Goal: Task Accomplishment & Management: Complete application form

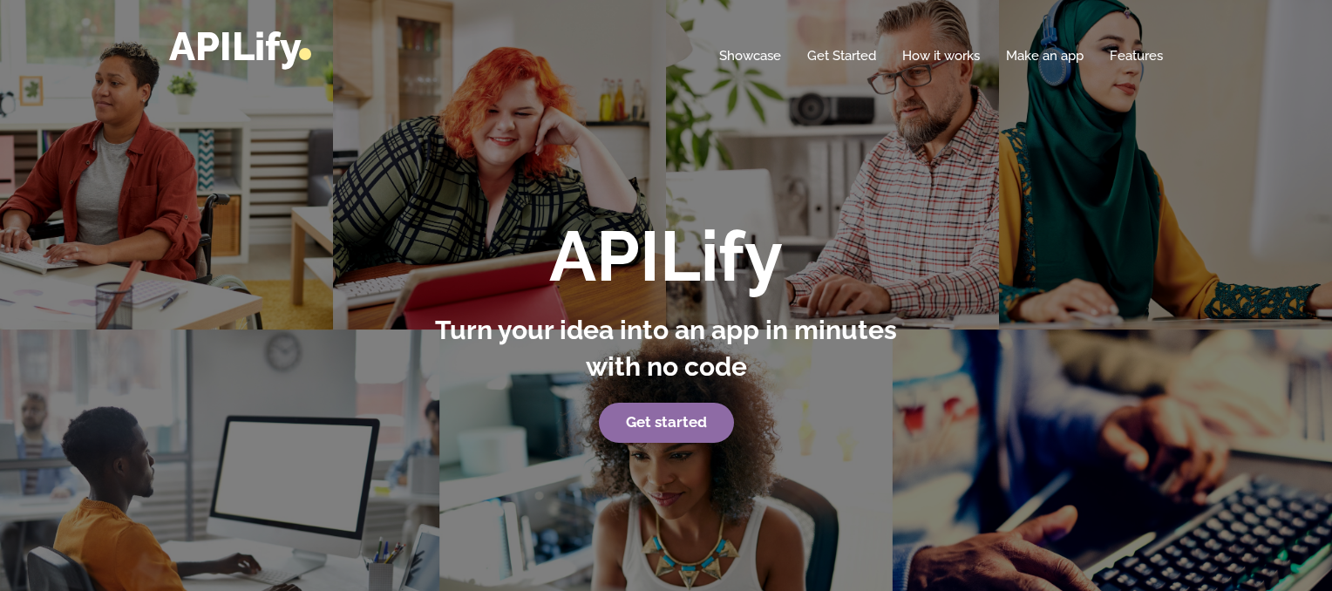
click at [649, 418] on strong "Get started" at bounding box center [666, 421] width 81 height 17
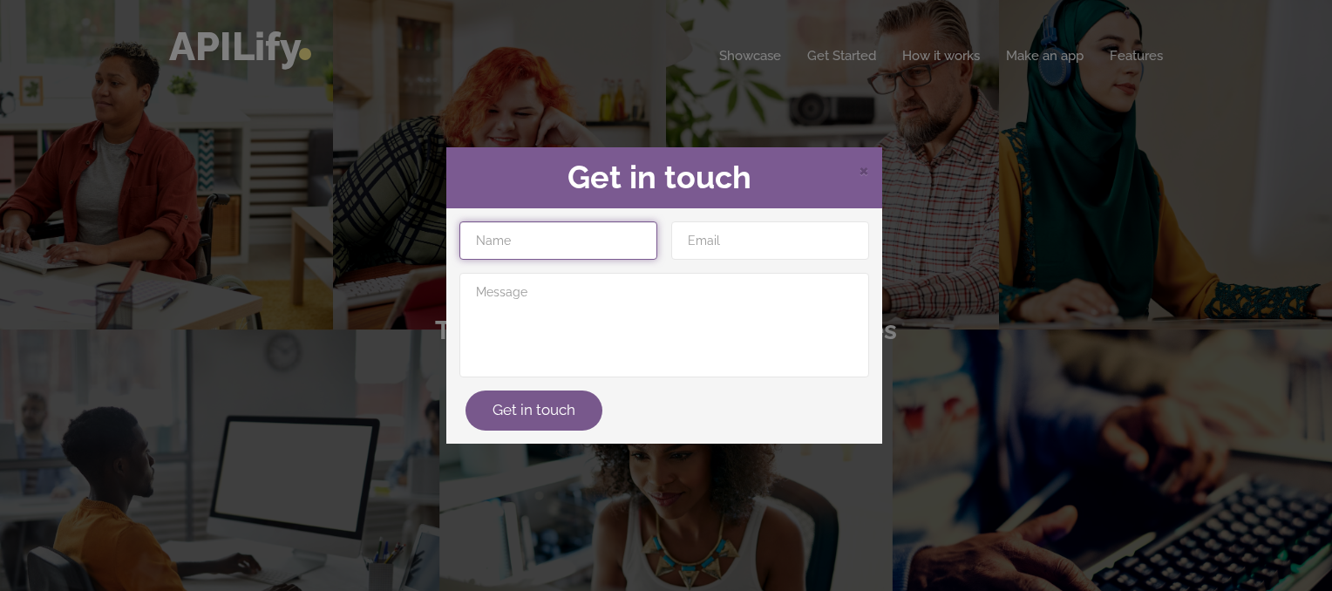
click at [568, 242] on input "text" at bounding box center [558, 240] width 198 height 38
type input "Narthika"
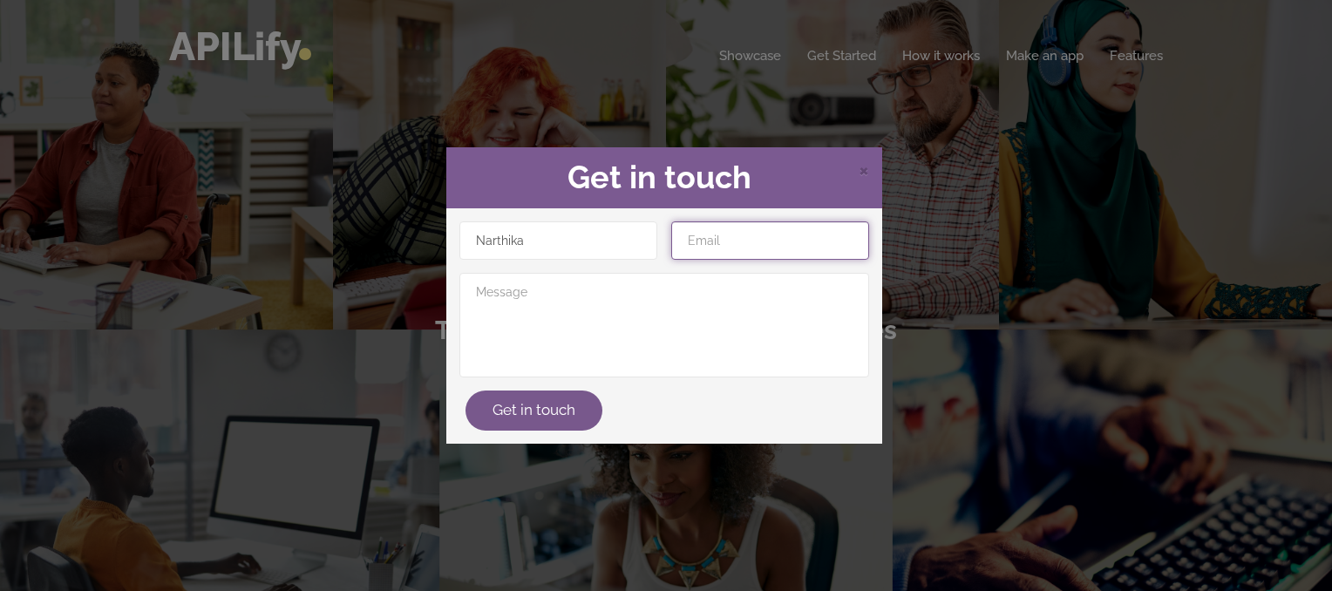
click at [722, 248] on input "email" at bounding box center [770, 240] width 198 height 38
click at [797, 231] on input "email" at bounding box center [770, 240] width 198 height 38
type input "[EMAIL_ADDRESS][DOMAIN_NAME]"
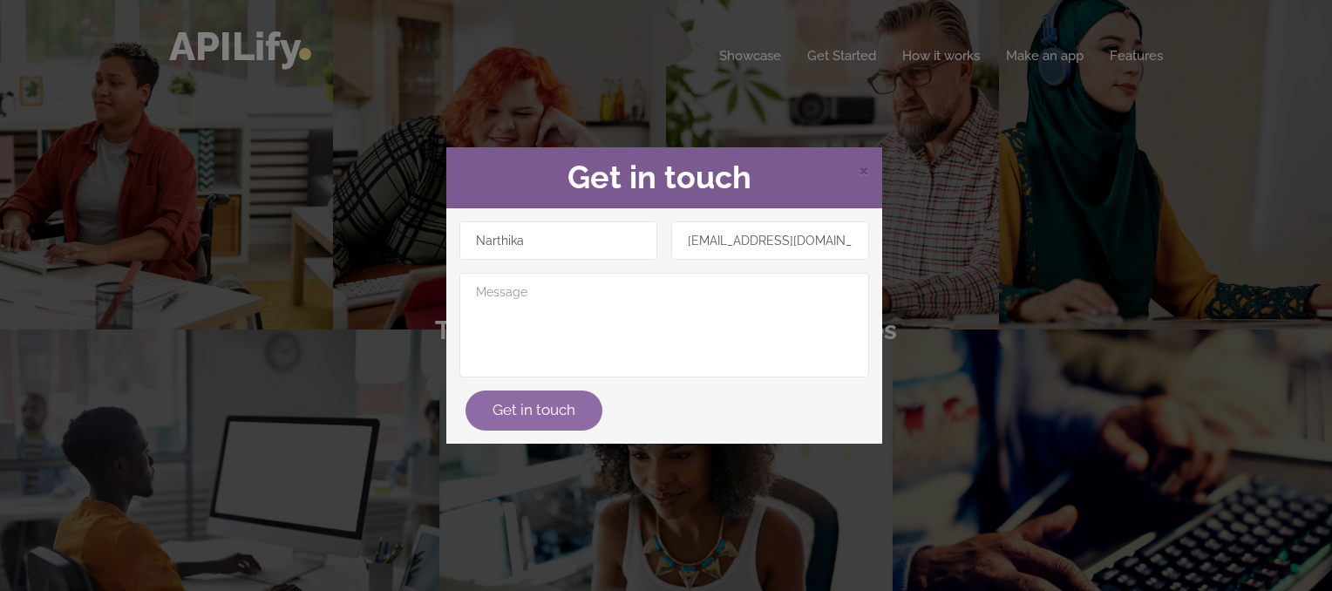
click at [560, 412] on button "Get in touch" at bounding box center [534, 411] width 137 height 40
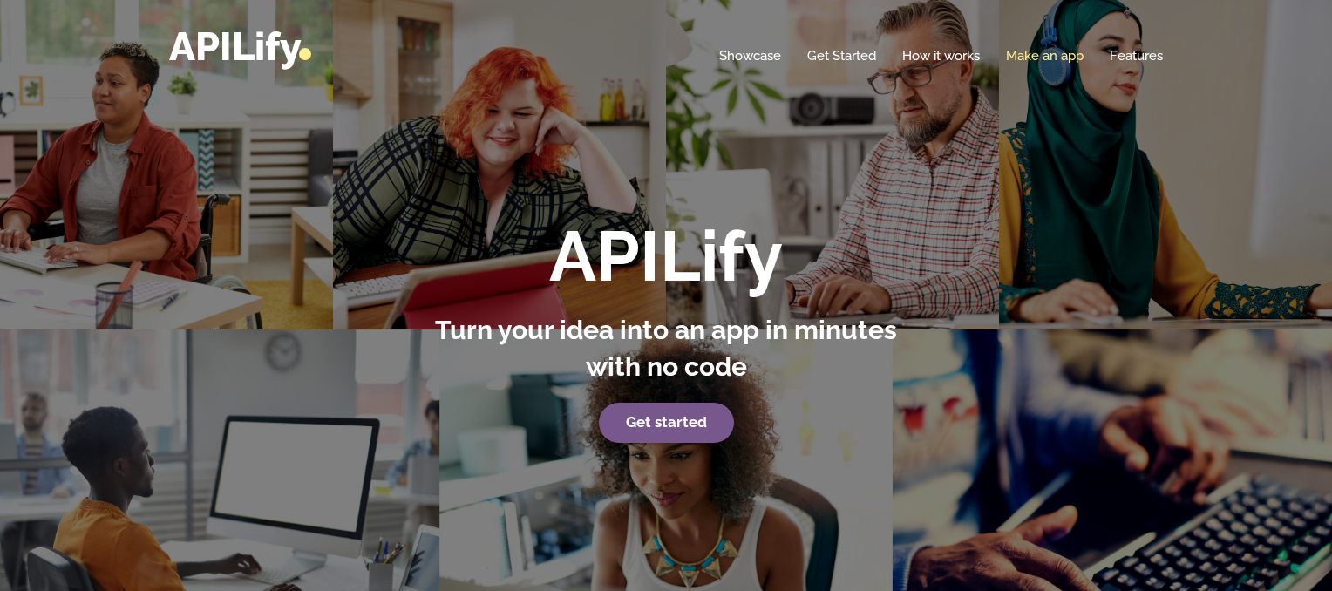
click at [1051, 51] on link "Make an app" at bounding box center [1045, 55] width 78 height 17
click at [1033, 57] on link "Make an app" at bounding box center [1045, 55] width 78 height 17
click at [1028, 55] on link "Make an app" at bounding box center [1045, 55] width 78 height 17
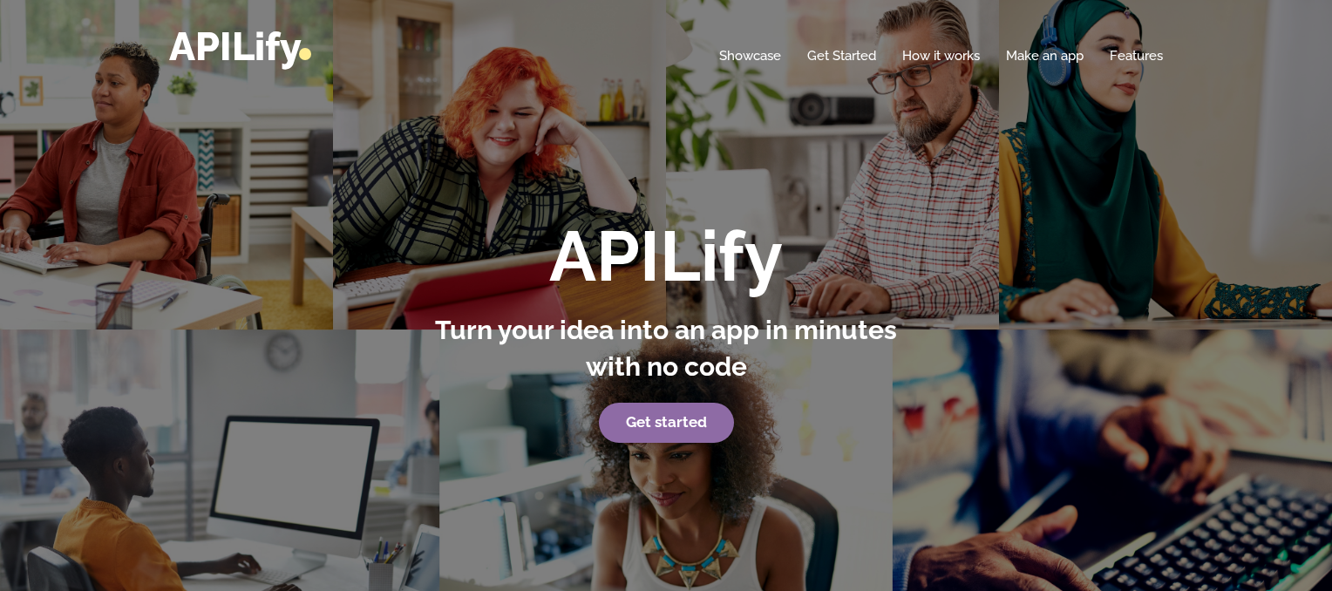
click at [696, 433] on link "Get started" at bounding box center [666, 423] width 135 height 40
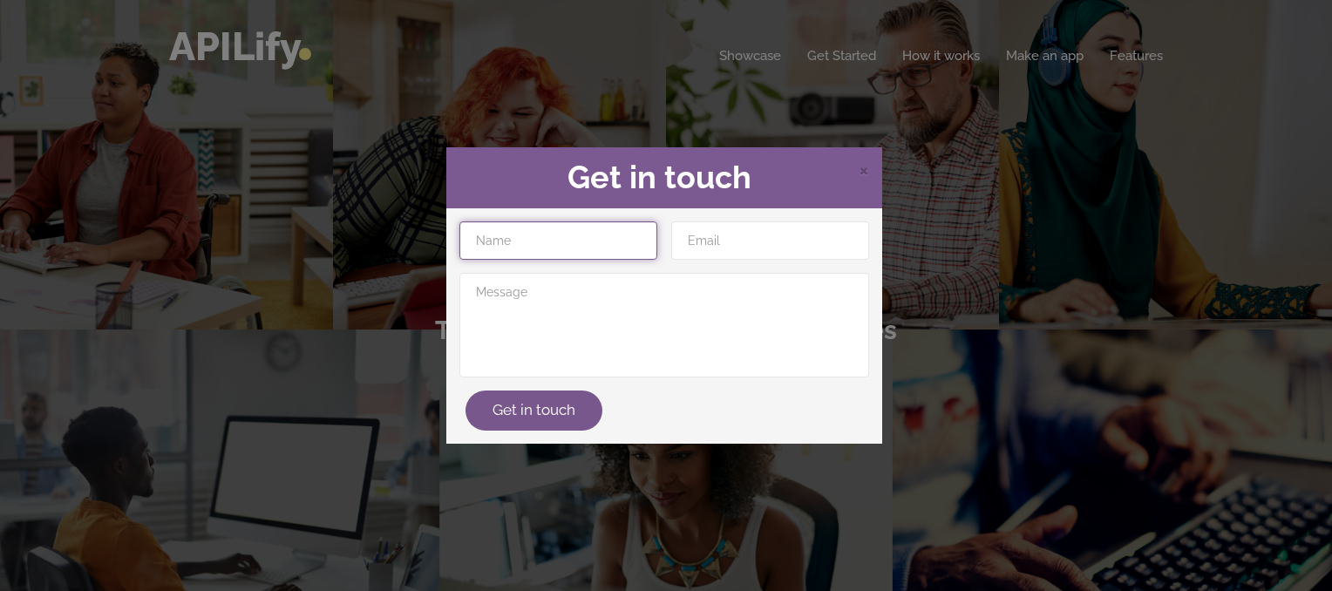
click at [593, 237] on input "text" at bounding box center [558, 240] width 198 height 38
click at [1075, 235] on div "× Get in touch Get in touch" at bounding box center [666, 295] width 1332 height 591
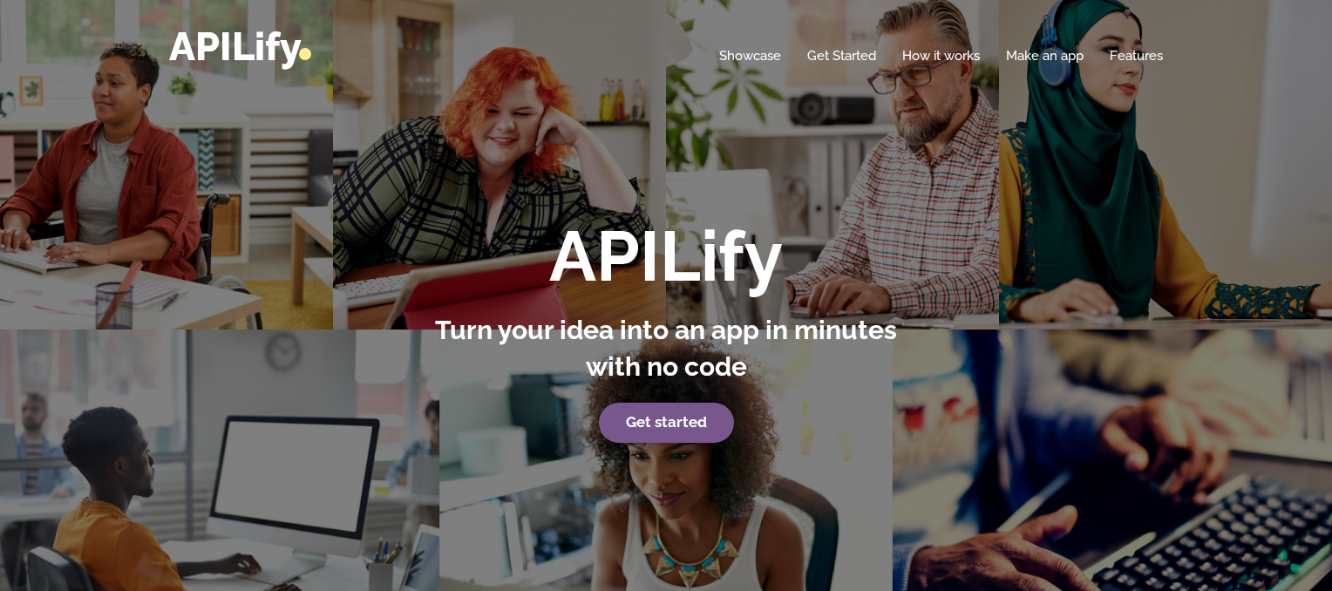
click at [861, 45] on div "Home Showcase Get Started How it works Make an app Features" at bounding box center [666, 46] width 994 height 39
click at [851, 58] on link "Get Started" at bounding box center [841, 55] width 69 height 17
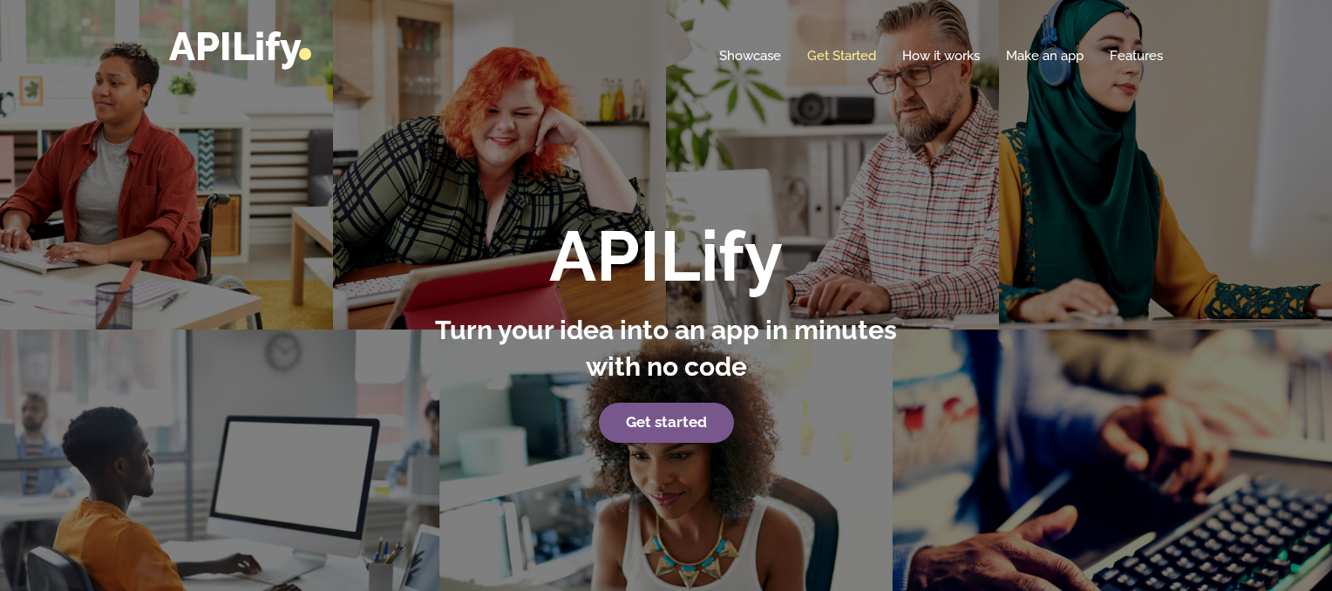
click at [851, 58] on link "Get Started" at bounding box center [841, 55] width 69 height 17
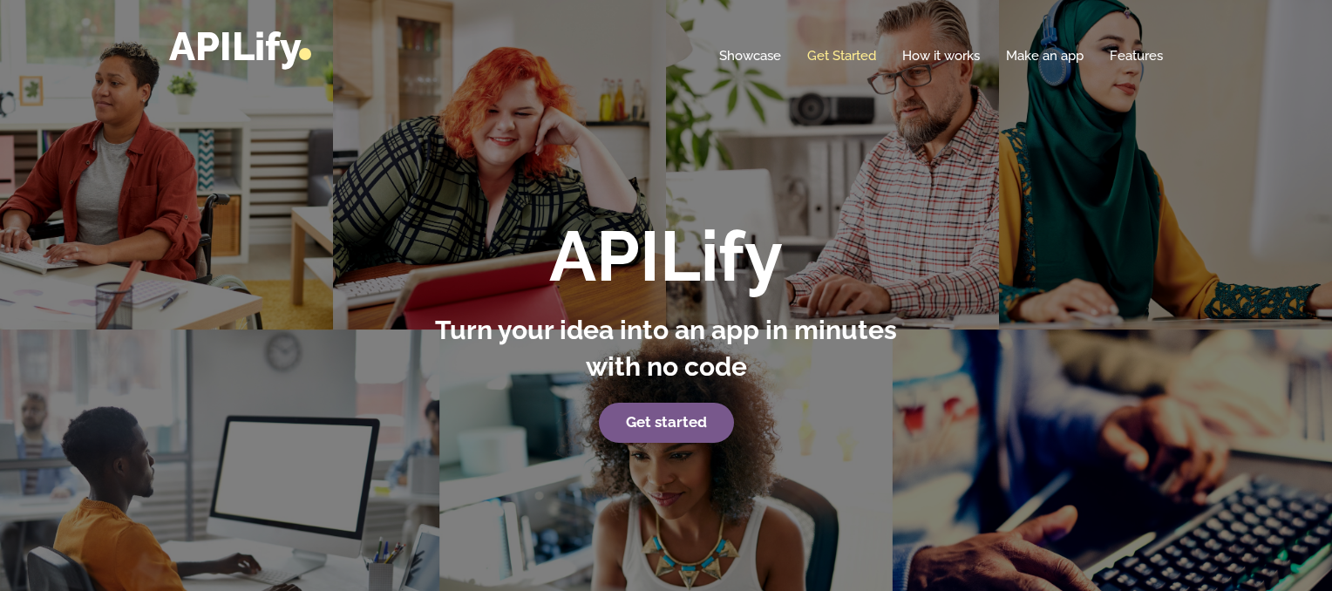
click at [843, 56] on link "Get Started" at bounding box center [841, 55] width 69 height 17
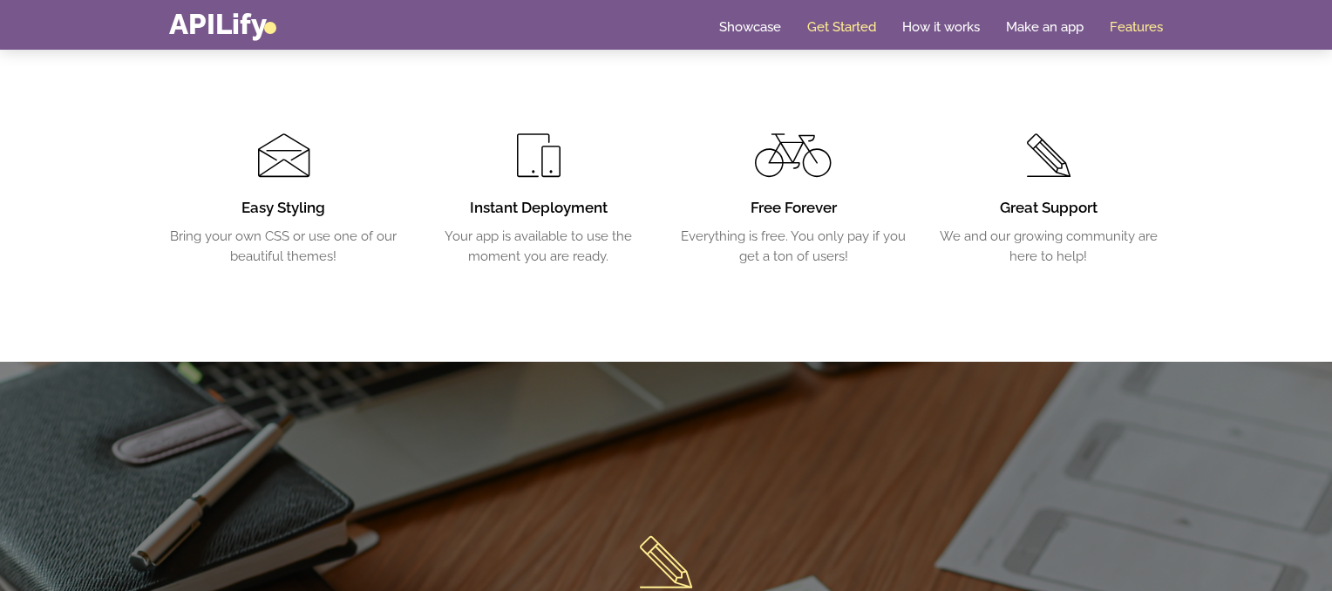
scroll to position [3125, 0]
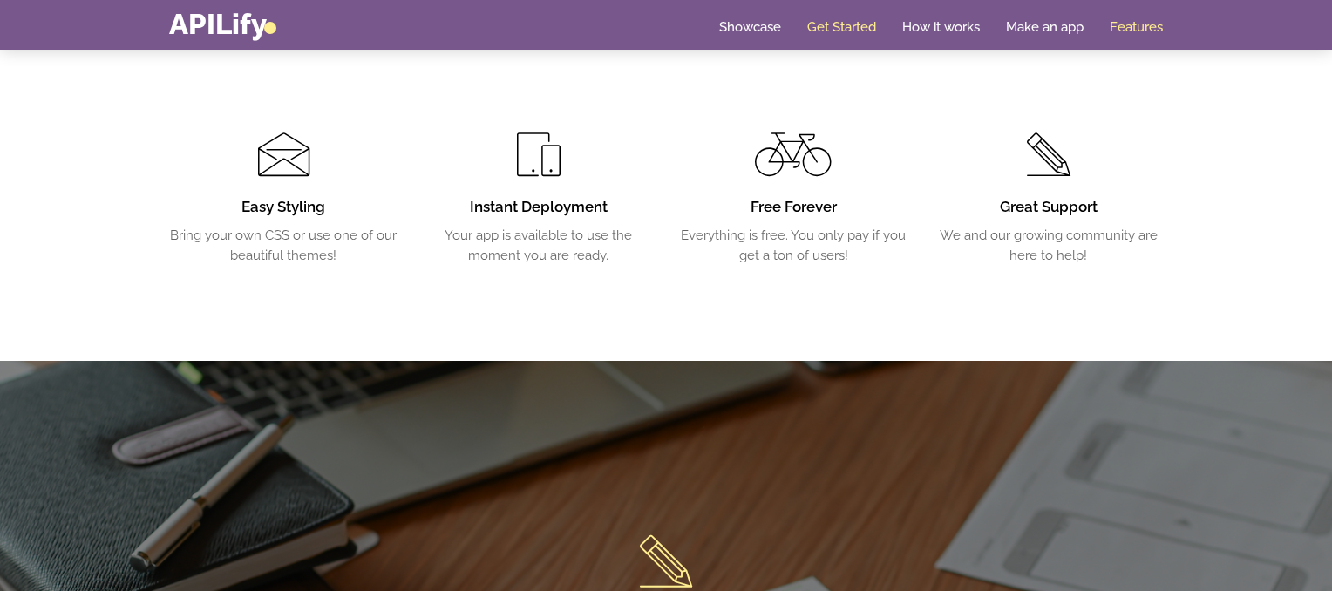
click at [822, 31] on link "Get Started" at bounding box center [841, 26] width 69 height 17
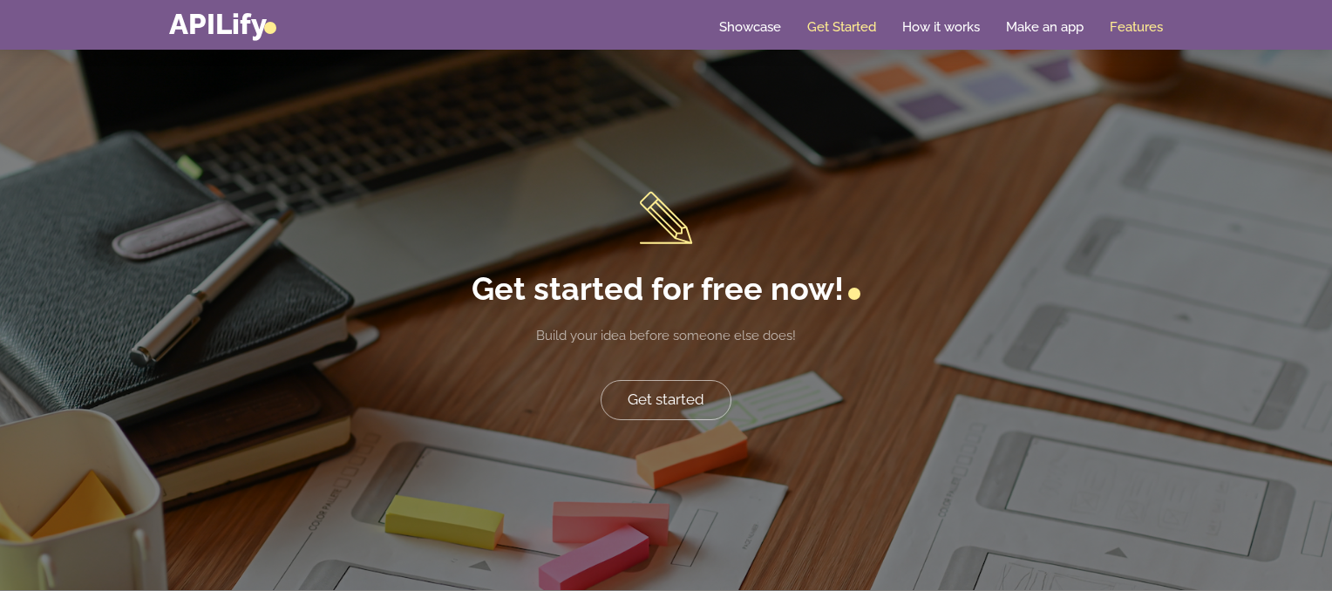
scroll to position [3466, 0]
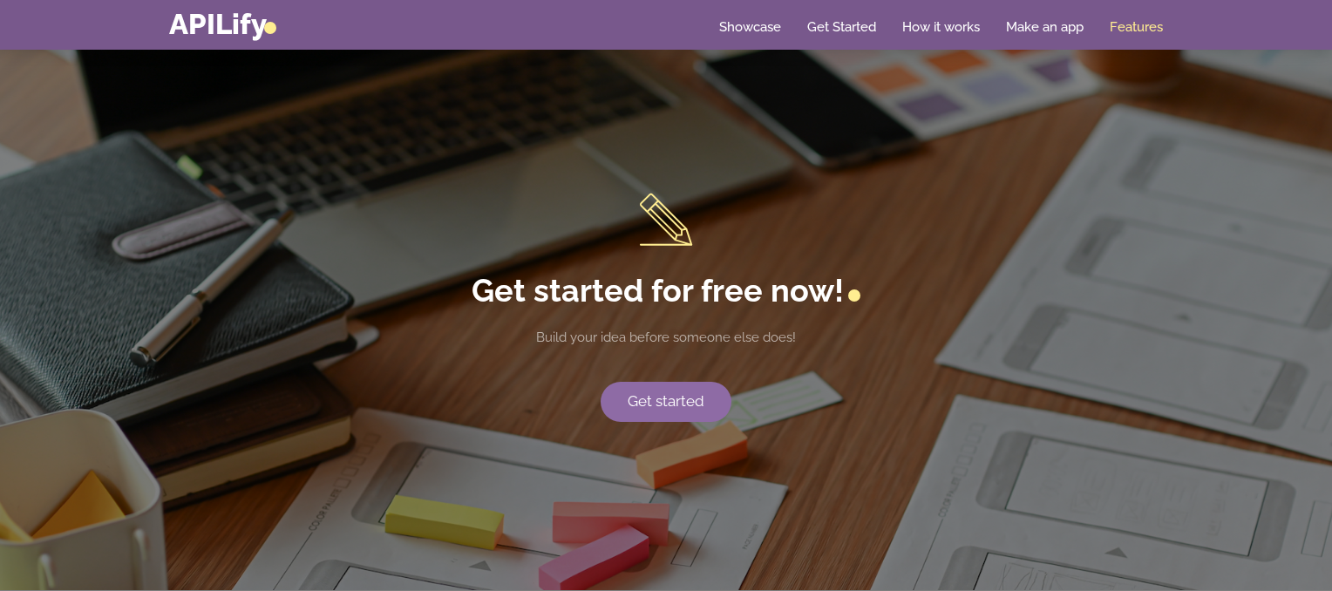
click at [688, 393] on link "Get started" at bounding box center [666, 402] width 131 height 40
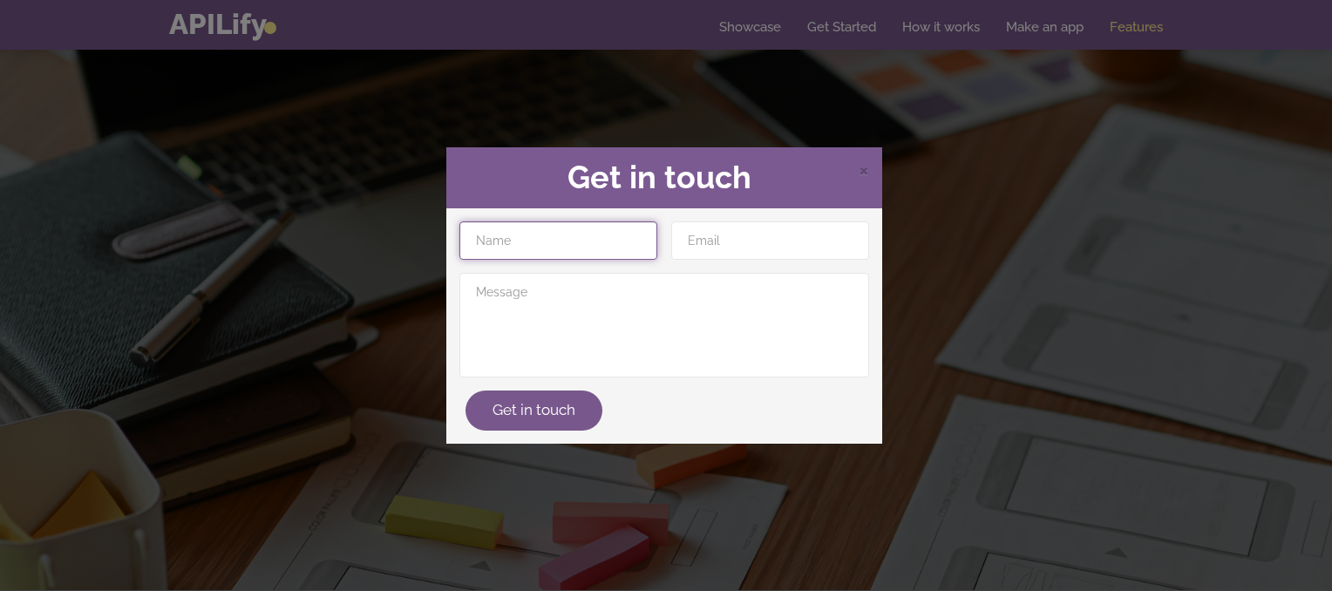
click at [586, 244] on input "text" at bounding box center [558, 240] width 198 height 38
type input "Narthika"
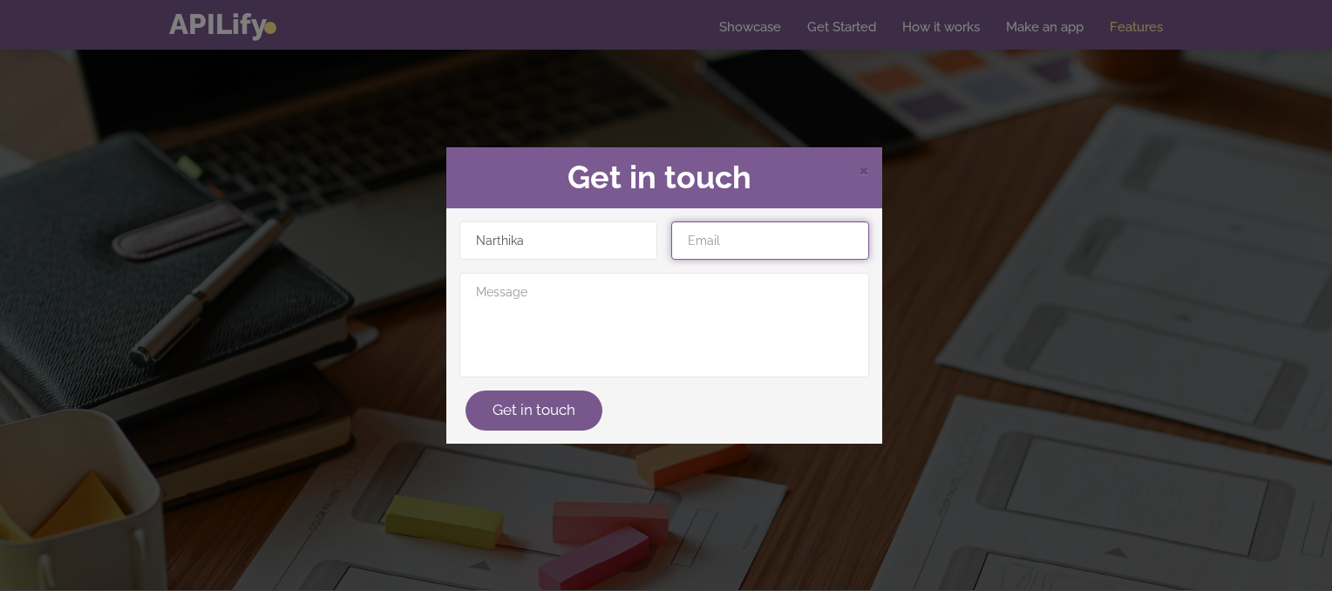
click at [706, 254] on input "email" at bounding box center [770, 240] width 198 height 38
type input "[EMAIL_ADDRESS][DOMAIN_NAME]"
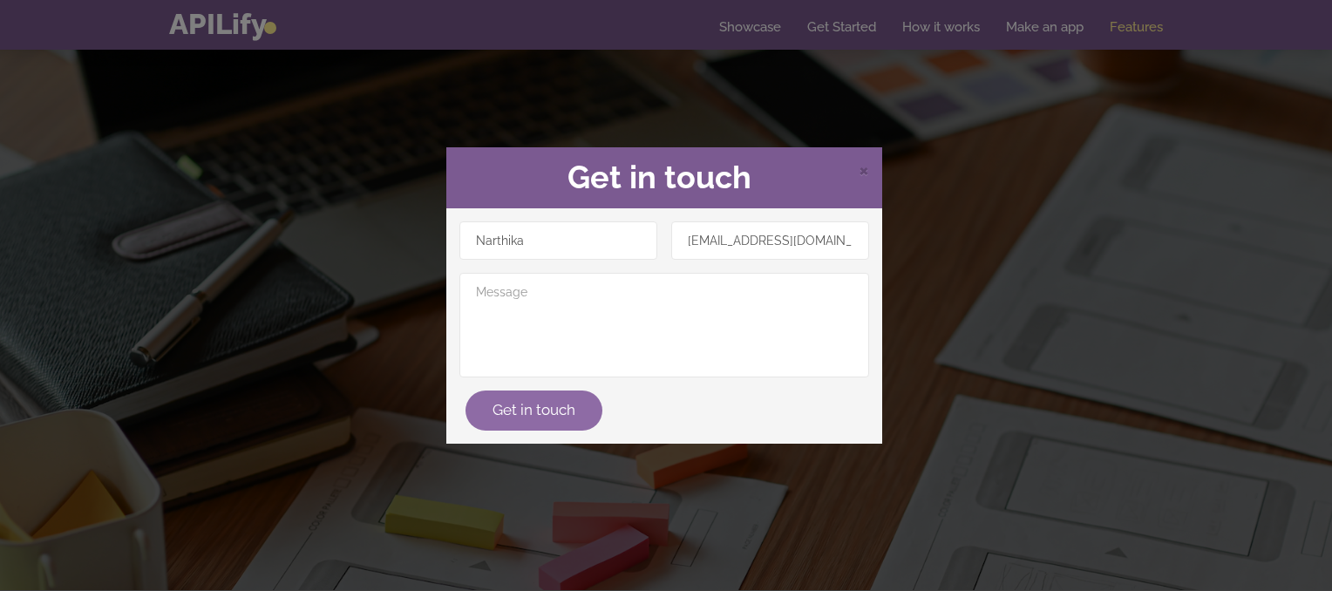
click at [534, 412] on button "Get in touch" at bounding box center [534, 411] width 137 height 40
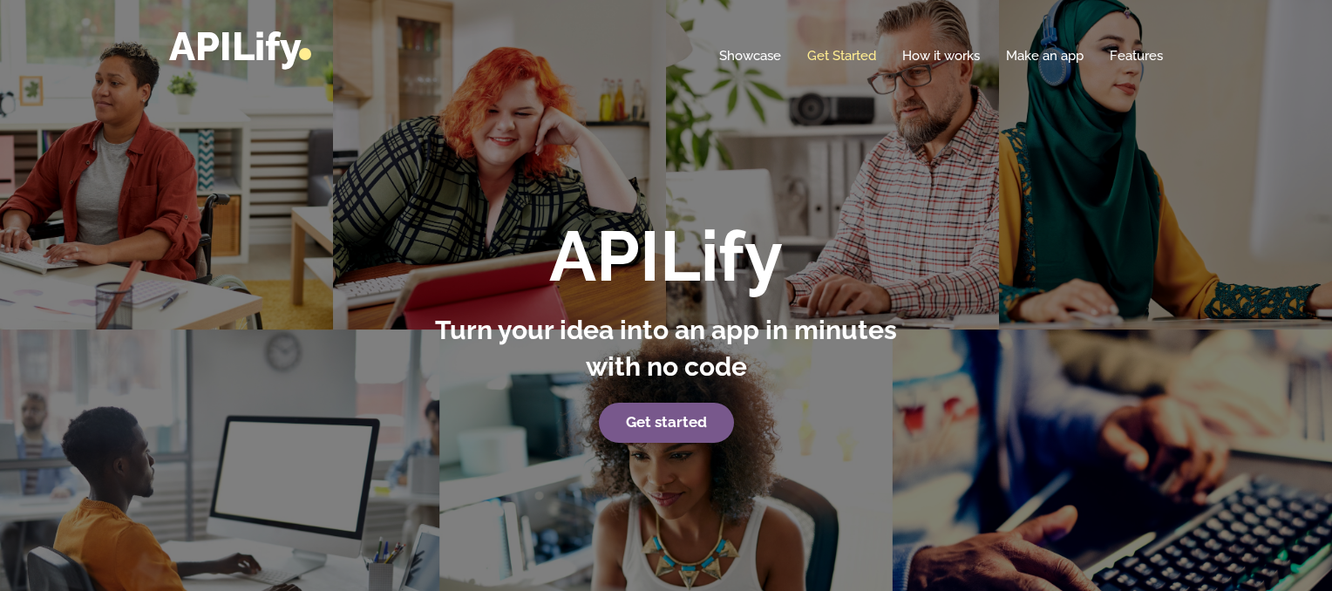
click at [850, 62] on link "Get Started" at bounding box center [841, 55] width 69 height 17
click at [698, 421] on link "Get started" at bounding box center [666, 423] width 135 height 40
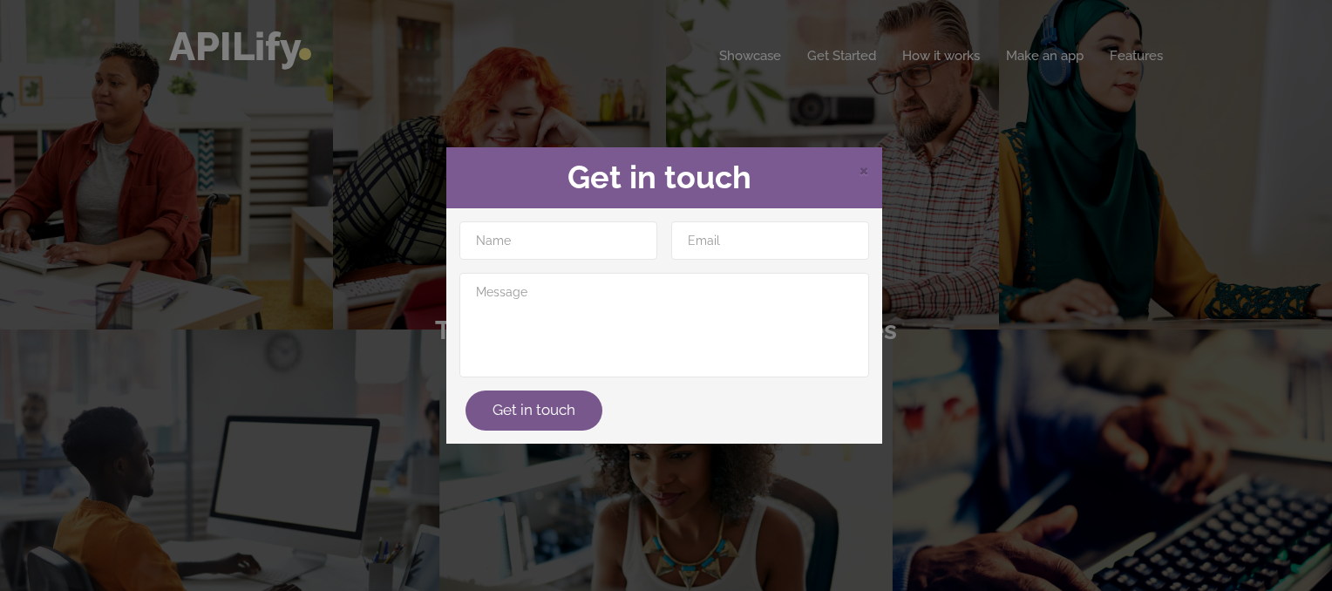
click at [751, 477] on div "× Get in touch Get in touch" at bounding box center [666, 295] width 1332 height 591
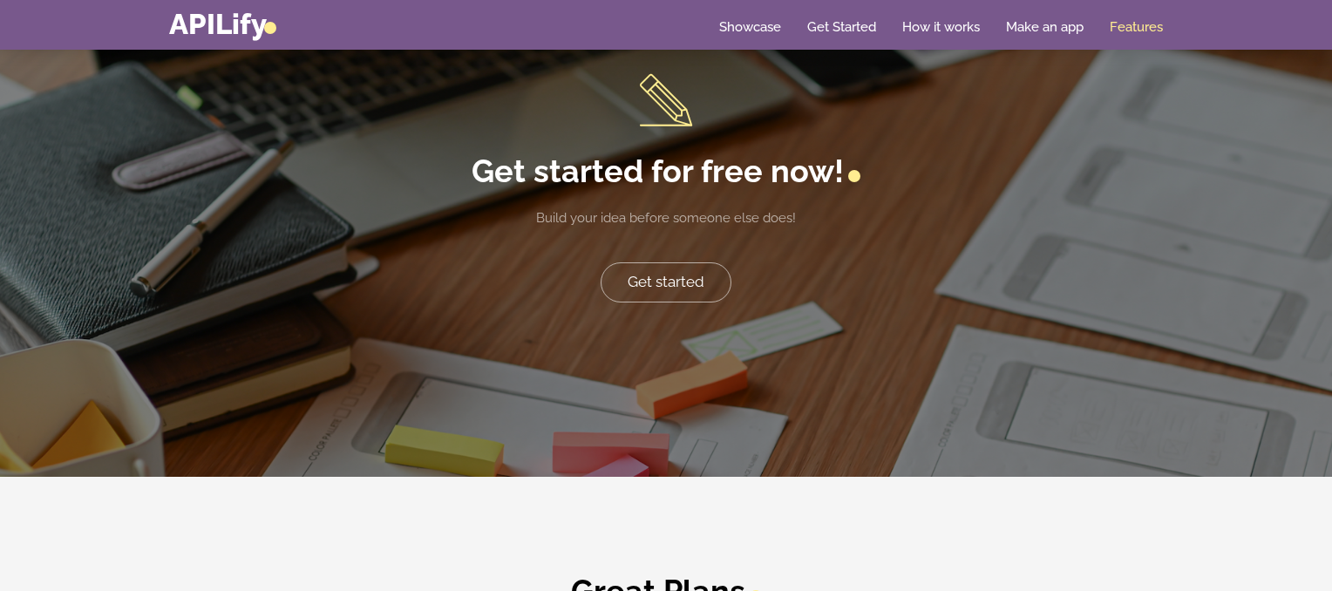
scroll to position [3588, 0]
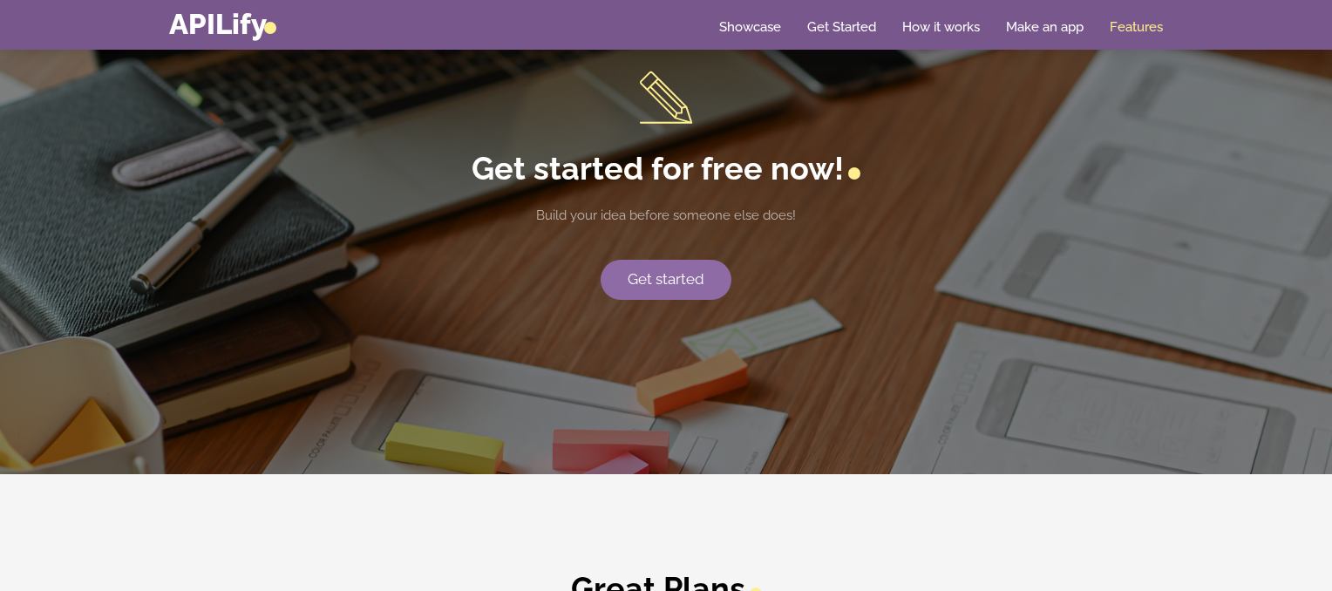
click at [678, 273] on link "Get started" at bounding box center [666, 280] width 131 height 40
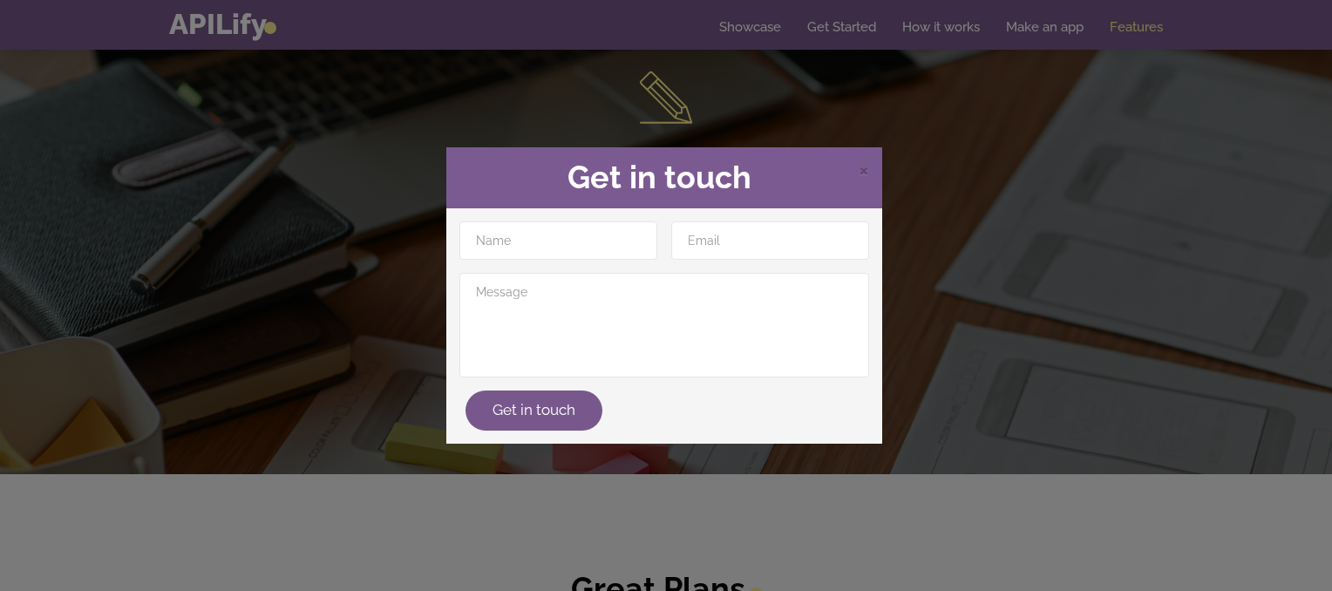
click at [980, 402] on div "× Get in touch Get in touch" at bounding box center [666, 295] width 1332 height 591
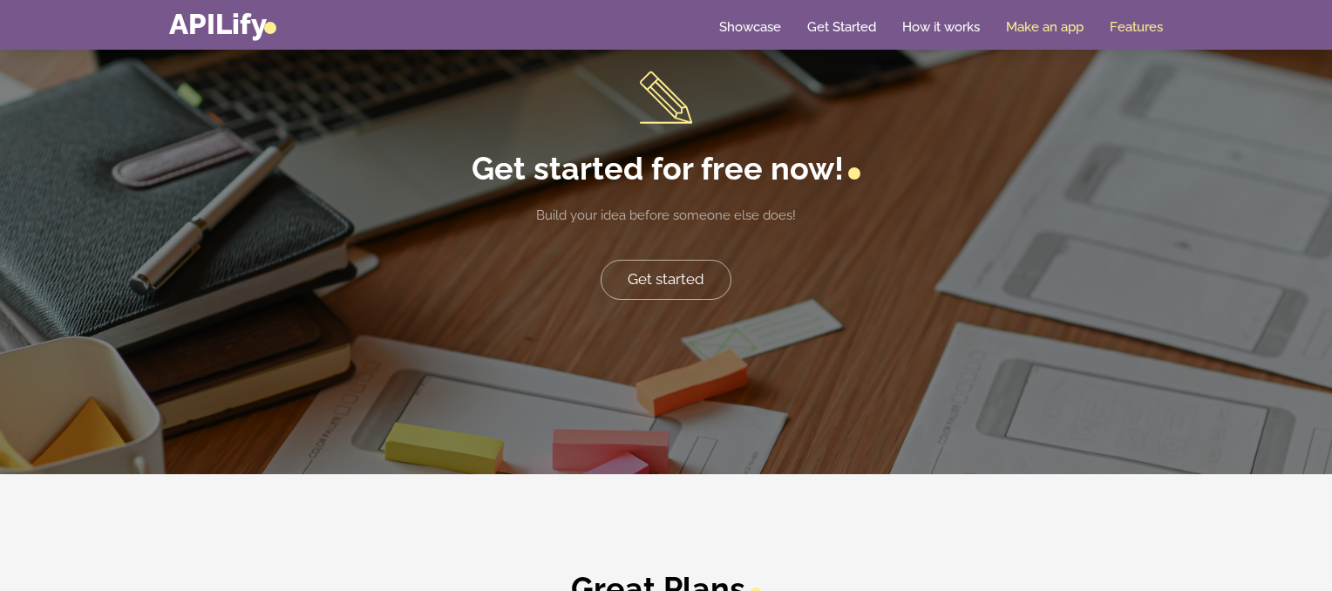
click at [1052, 29] on link "Make an app" at bounding box center [1045, 26] width 78 height 17
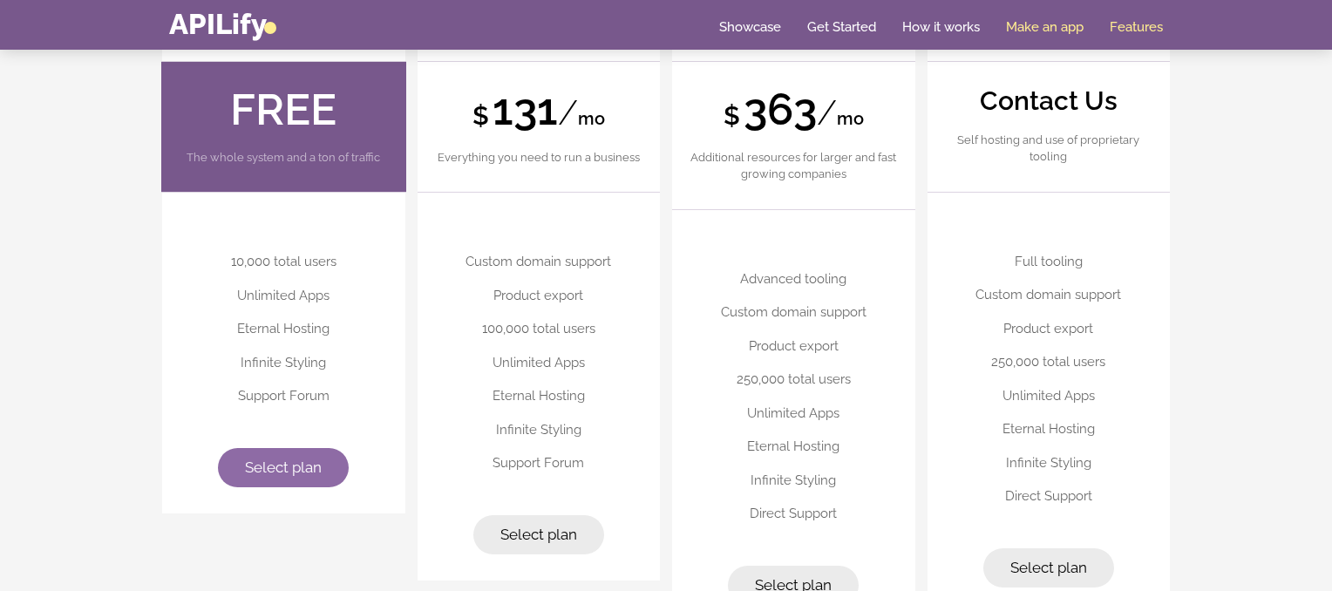
scroll to position [4350, 0]
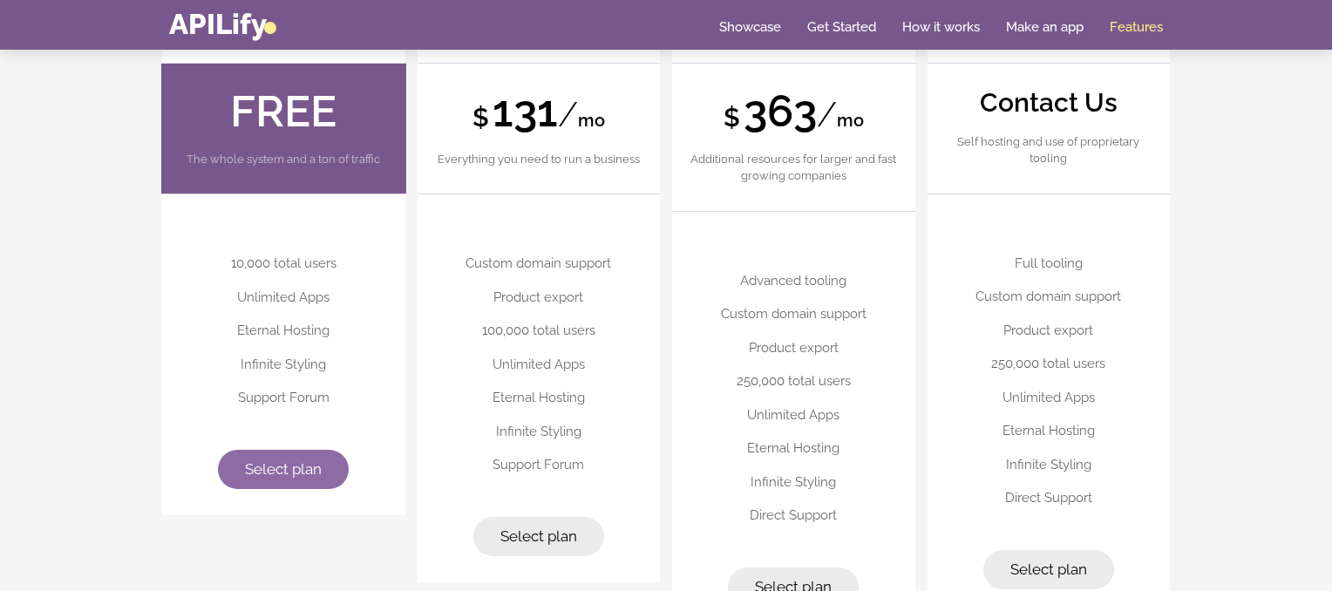
click at [302, 468] on span "Select plan" at bounding box center [283, 468] width 77 height 17
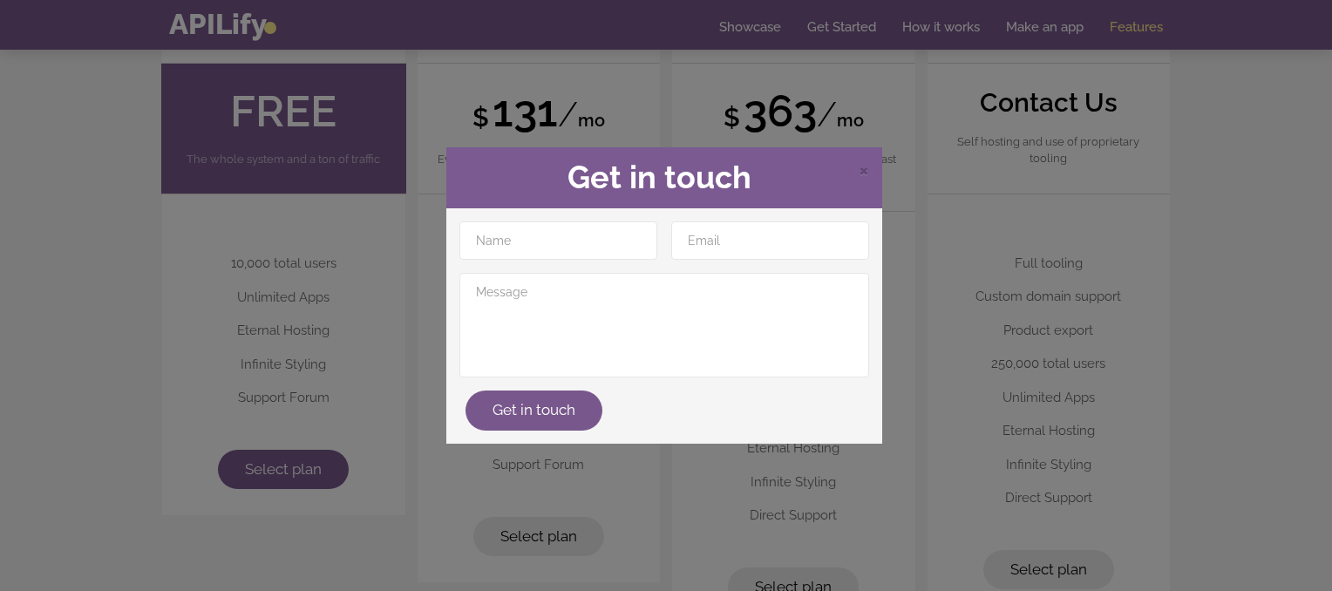
click at [701, 503] on div "× Get in touch Get in touch" at bounding box center [666, 295] width 1332 height 591
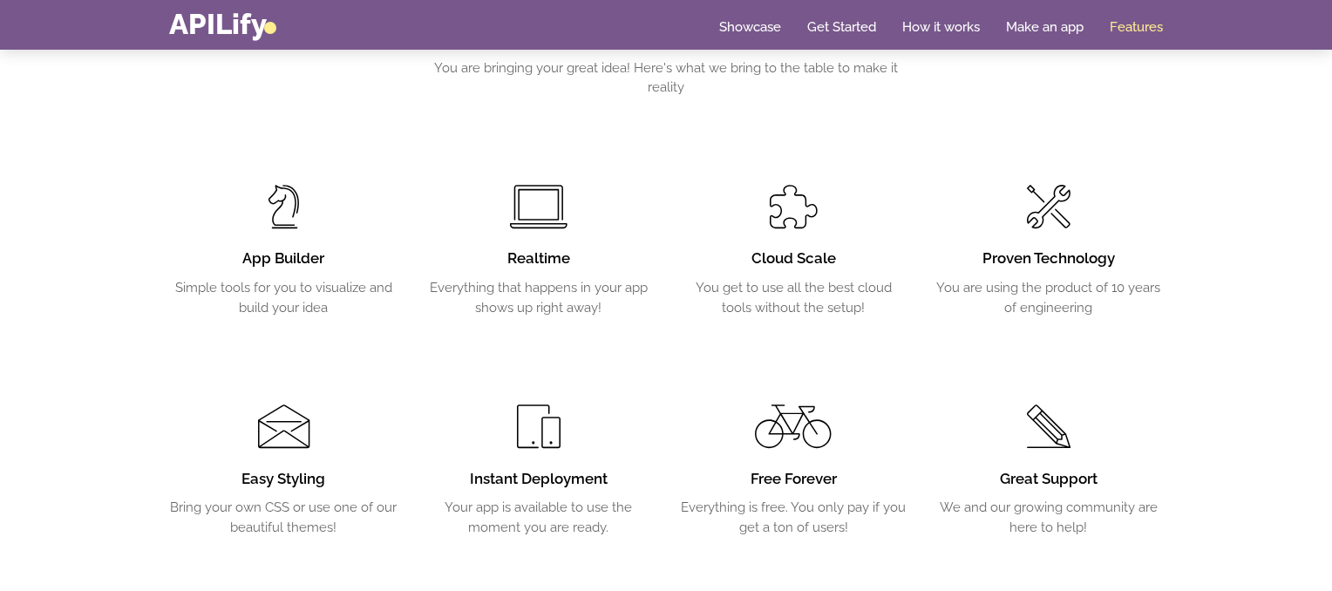
scroll to position [2856, 0]
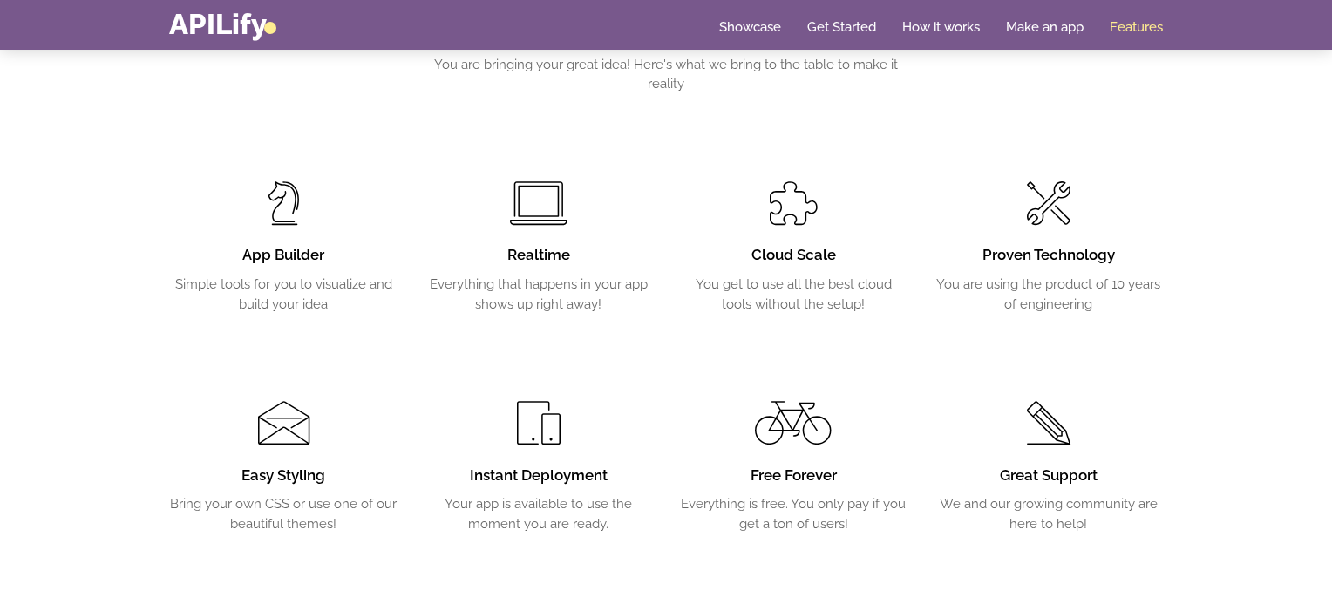
drag, startPoint x: 315, startPoint y: 201, endPoint x: 289, endPoint y: 222, distance: 32.8
click at [289, 222] on div "App Builder Simple tools for you to visualize and build your idea" at bounding box center [283, 204] width 255 height 220
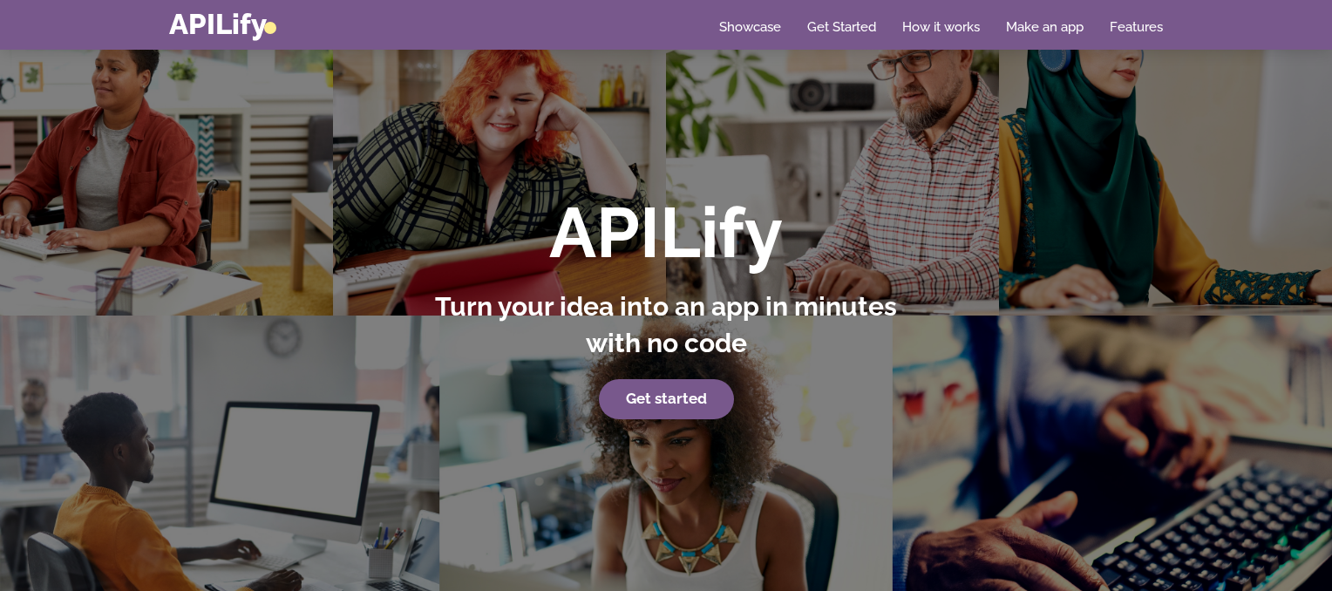
scroll to position [23, 0]
click at [835, 29] on link "Get Started" at bounding box center [841, 26] width 69 height 17
click at [835, 30] on link "Get Started" at bounding box center [841, 26] width 69 height 17
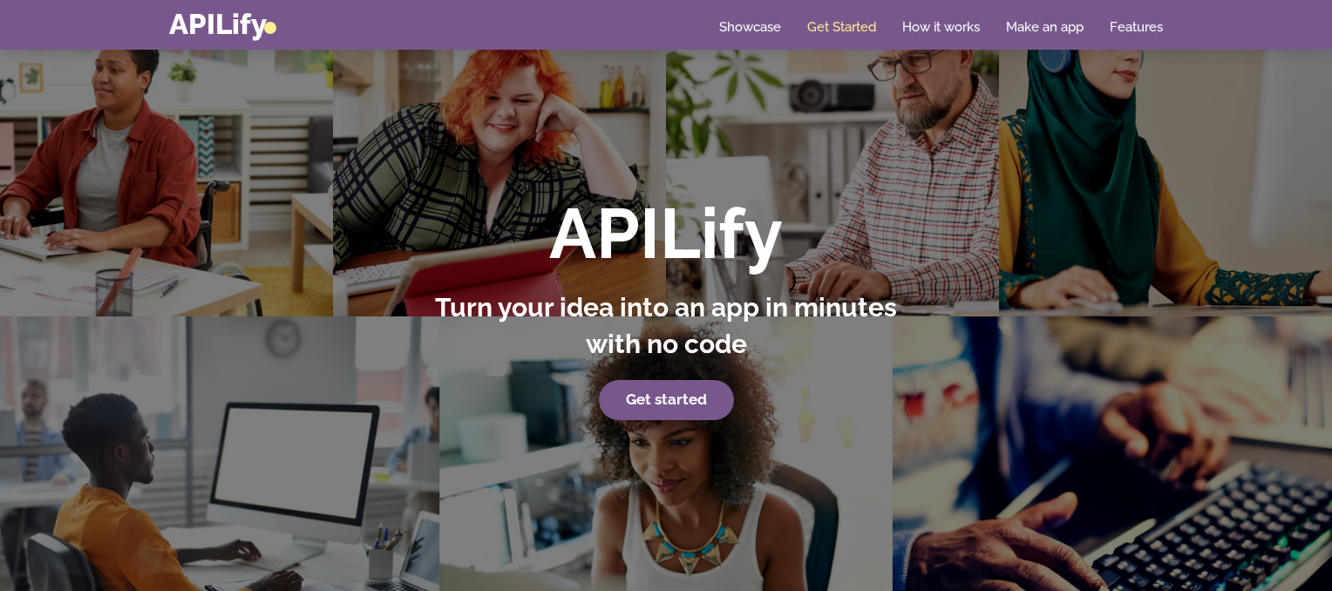
click at [835, 30] on link "Get Started" at bounding box center [841, 26] width 69 height 17
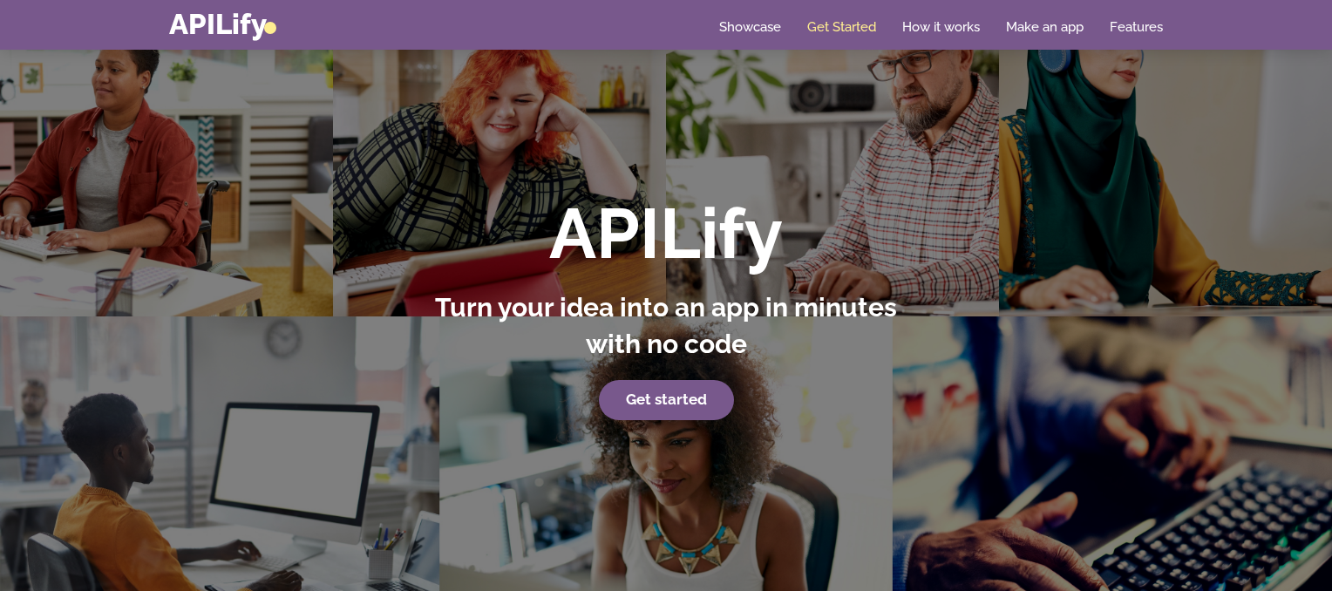
click at [835, 30] on link "Get Started" at bounding box center [841, 26] width 69 height 17
click at [1049, 28] on link "Make an app" at bounding box center [1045, 26] width 78 height 17
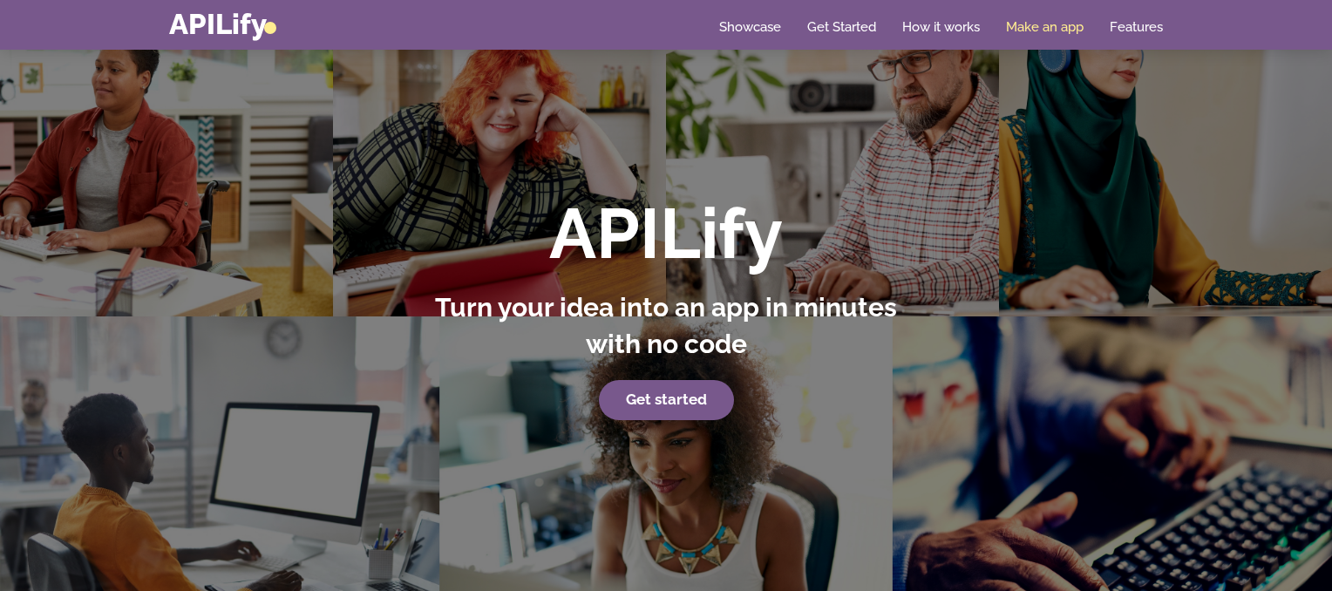
click at [1049, 28] on link "Make an app" at bounding box center [1045, 26] width 78 height 17
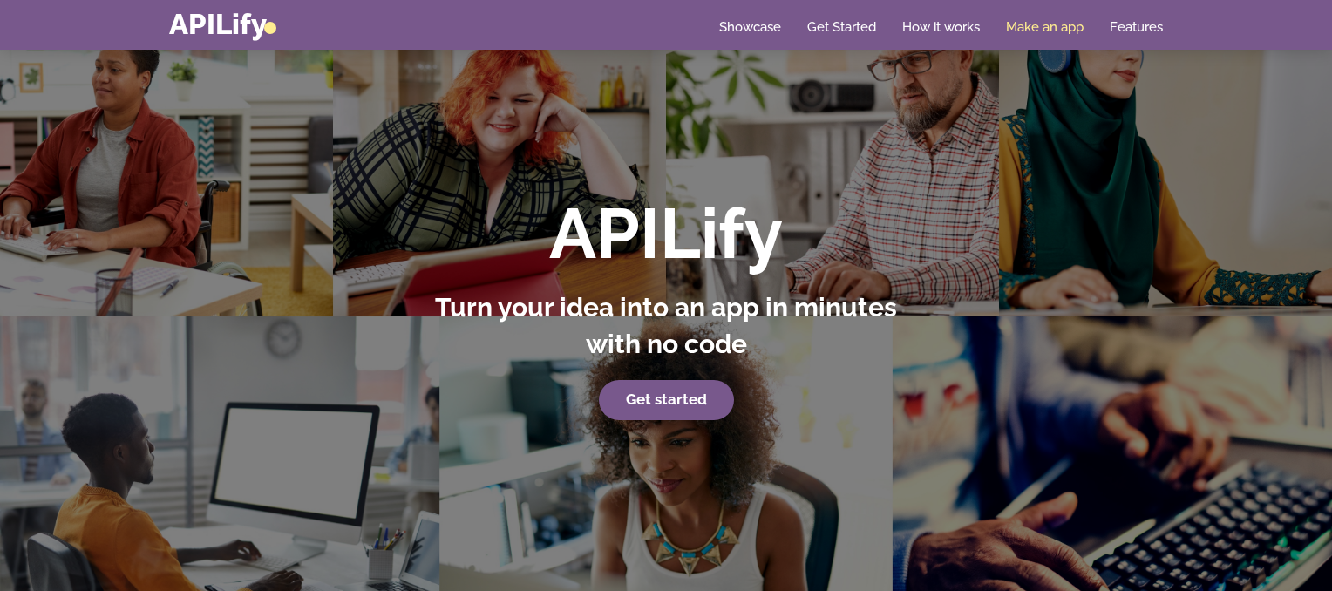
click at [1049, 28] on link "Make an app" at bounding box center [1045, 26] width 78 height 17
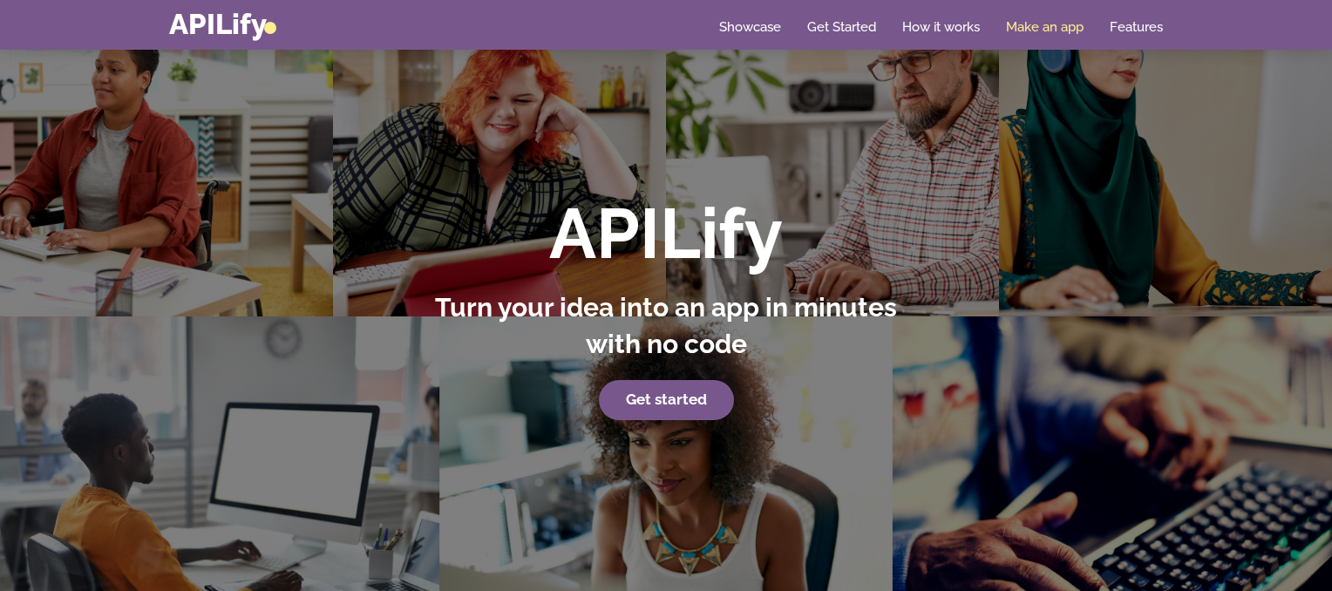
click at [1049, 28] on link "Make an app" at bounding box center [1045, 26] width 78 height 17
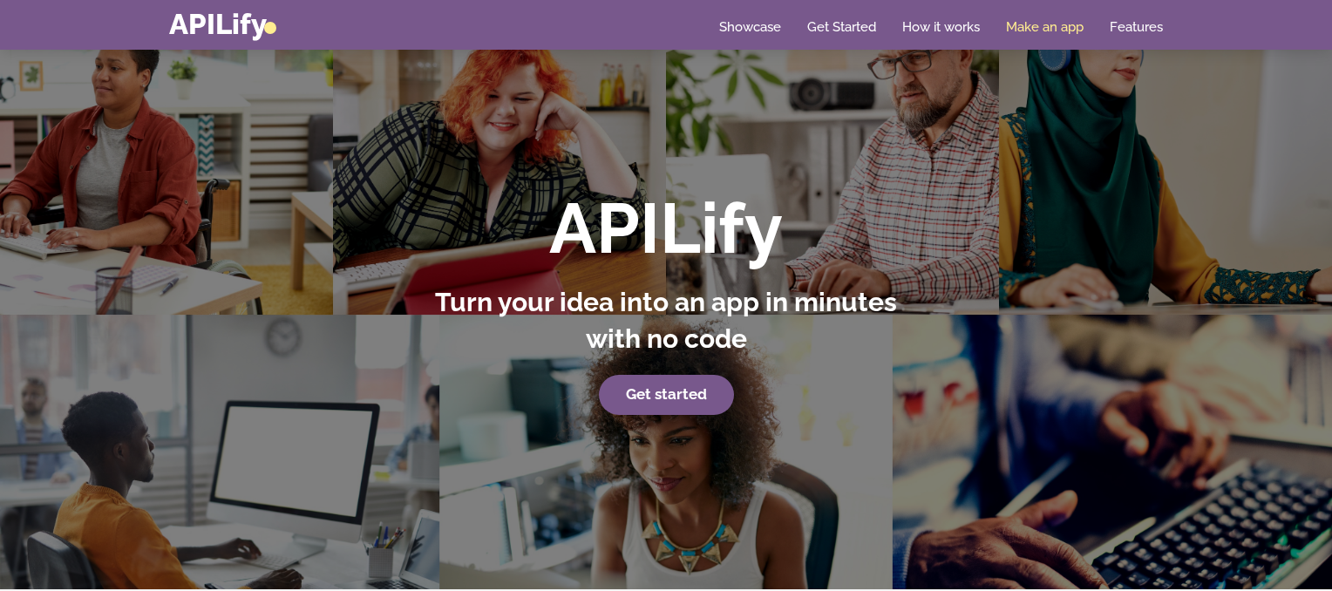
scroll to position [26, 0]
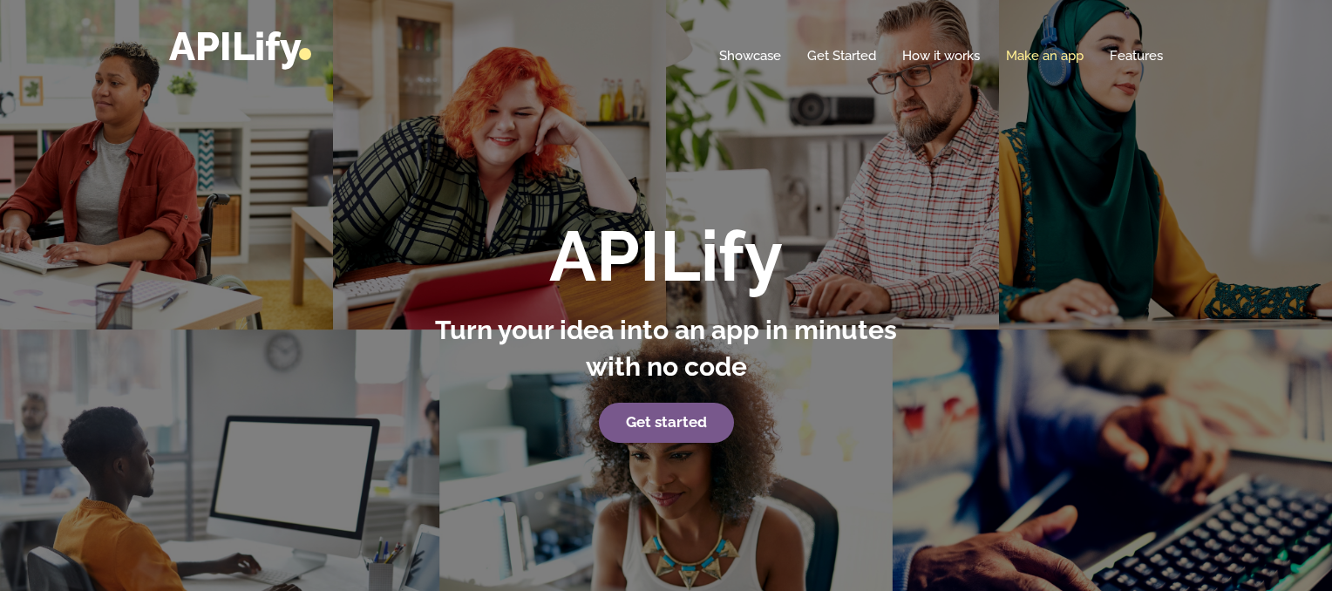
click at [1039, 59] on link "Make an app" at bounding box center [1045, 55] width 78 height 17
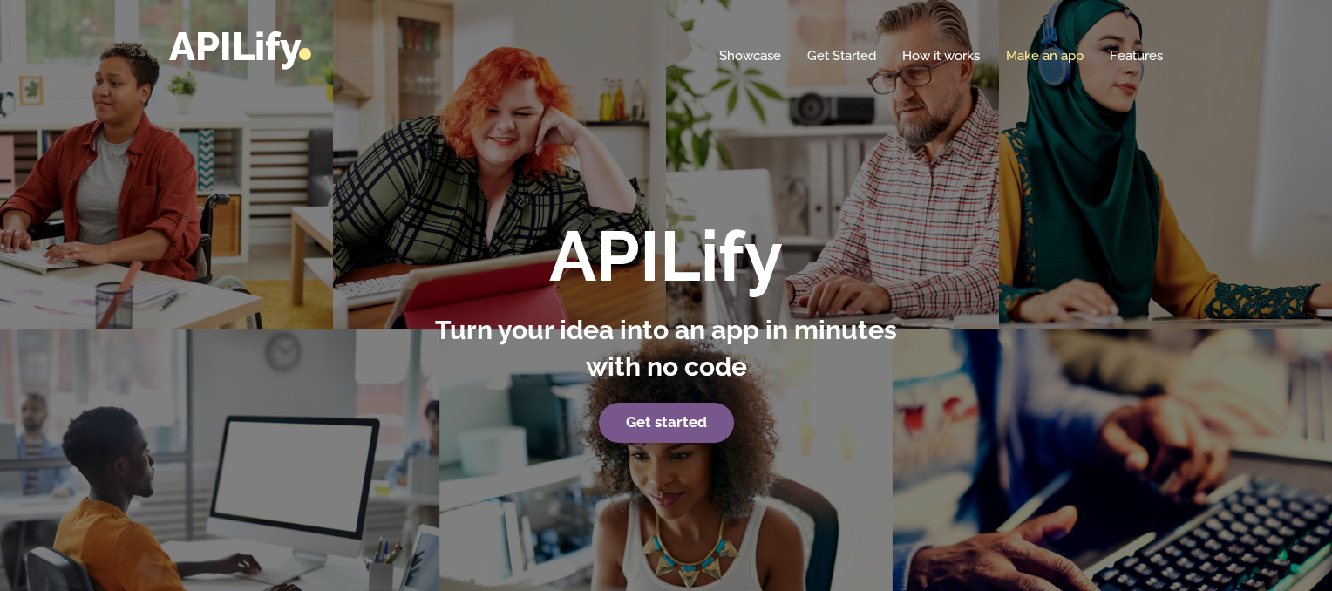
click at [1046, 59] on link "Make an app" at bounding box center [1045, 55] width 78 height 17
drag, startPoint x: 1046, startPoint y: 59, endPoint x: 741, endPoint y: 303, distance: 390.8
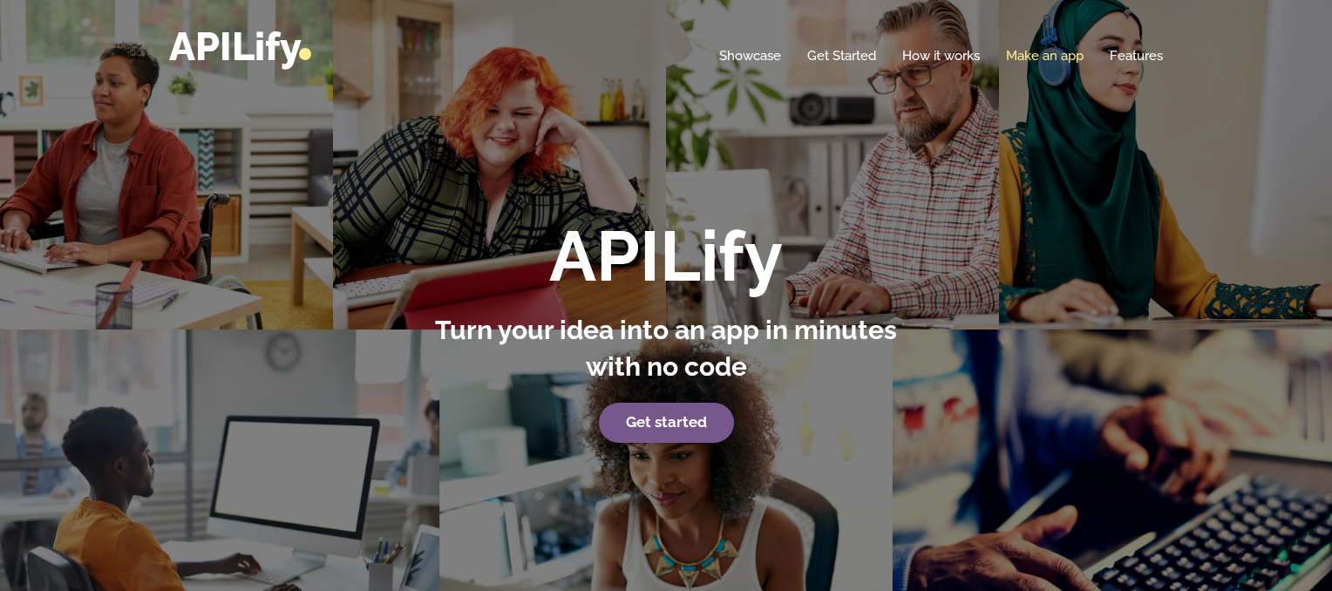
click at [741, 303] on header "Toggle navigation APILify Home Showcase Get Started How it works Make an app Fe…" at bounding box center [666, 308] width 1332 height 617
click at [1026, 50] on link "Make an app" at bounding box center [1045, 55] width 78 height 17
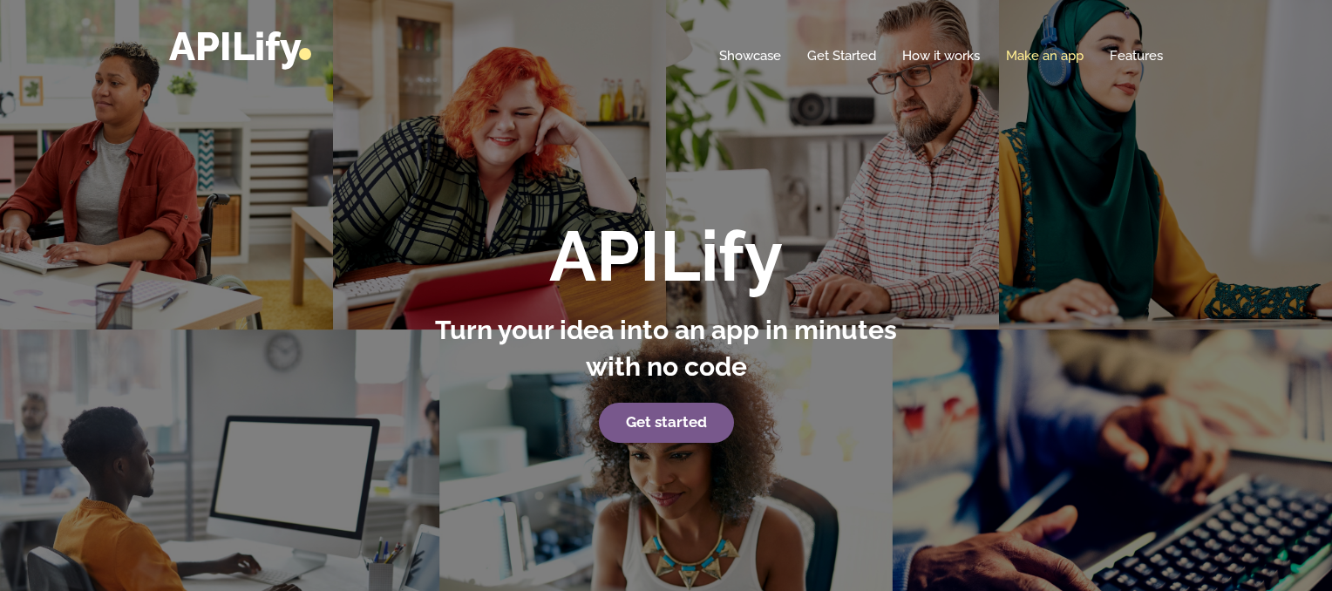
click at [1026, 50] on link "Make an app" at bounding box center [1045, 55] width 78 height 17
click at [1031, 44] on div "Home Showcase Get Started How it works Make an app Features" at bounding box center [666, 46] width 994 height 39
